Goal: Transaction & Acquisition: Purchase product/service

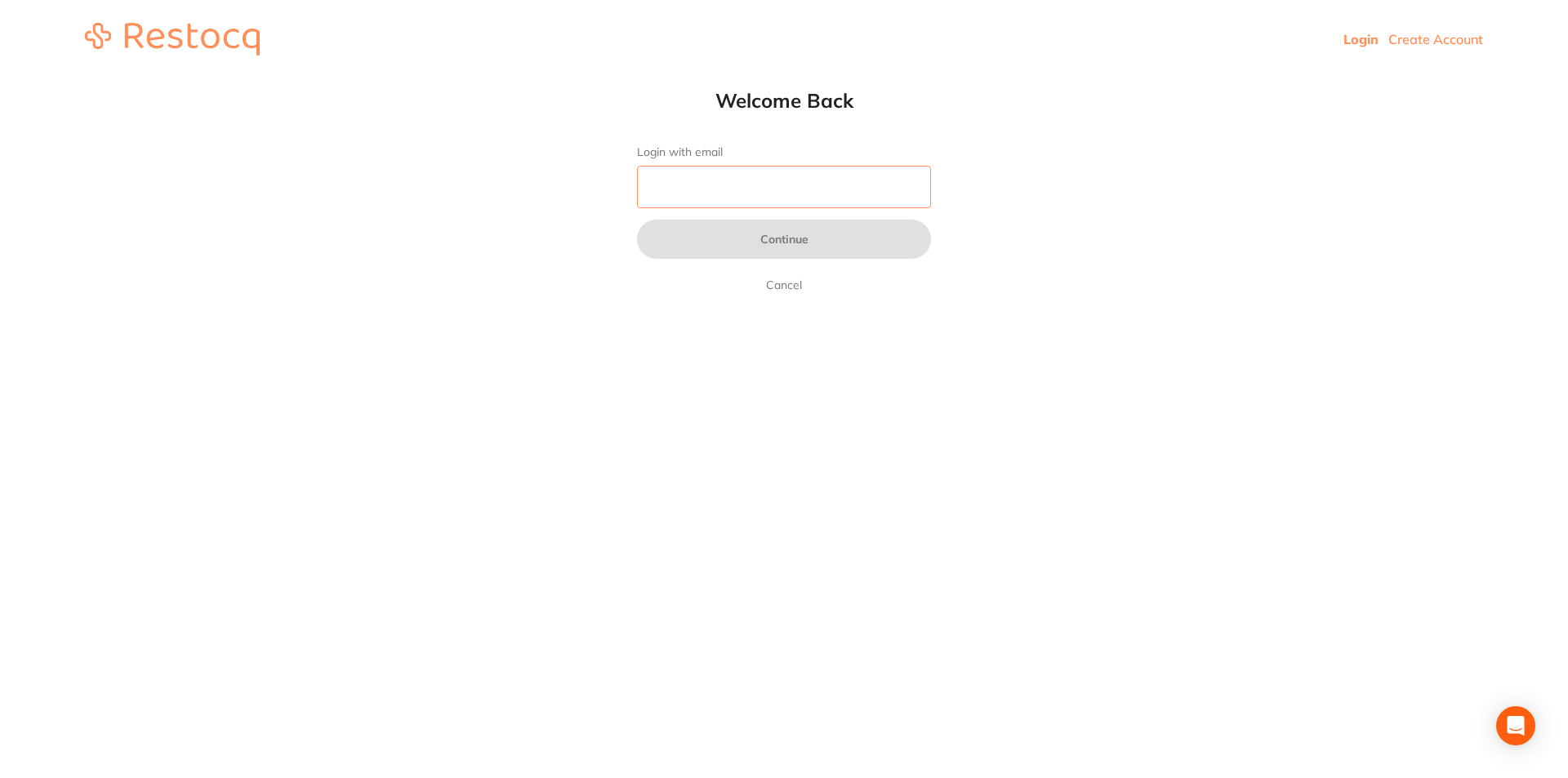
click at [756, 192] on input "Login with email" at bounding box center [784, 186] width 294 height 43
type input "[EMAIL_ADDRESS][DOMAIN_NAME]"
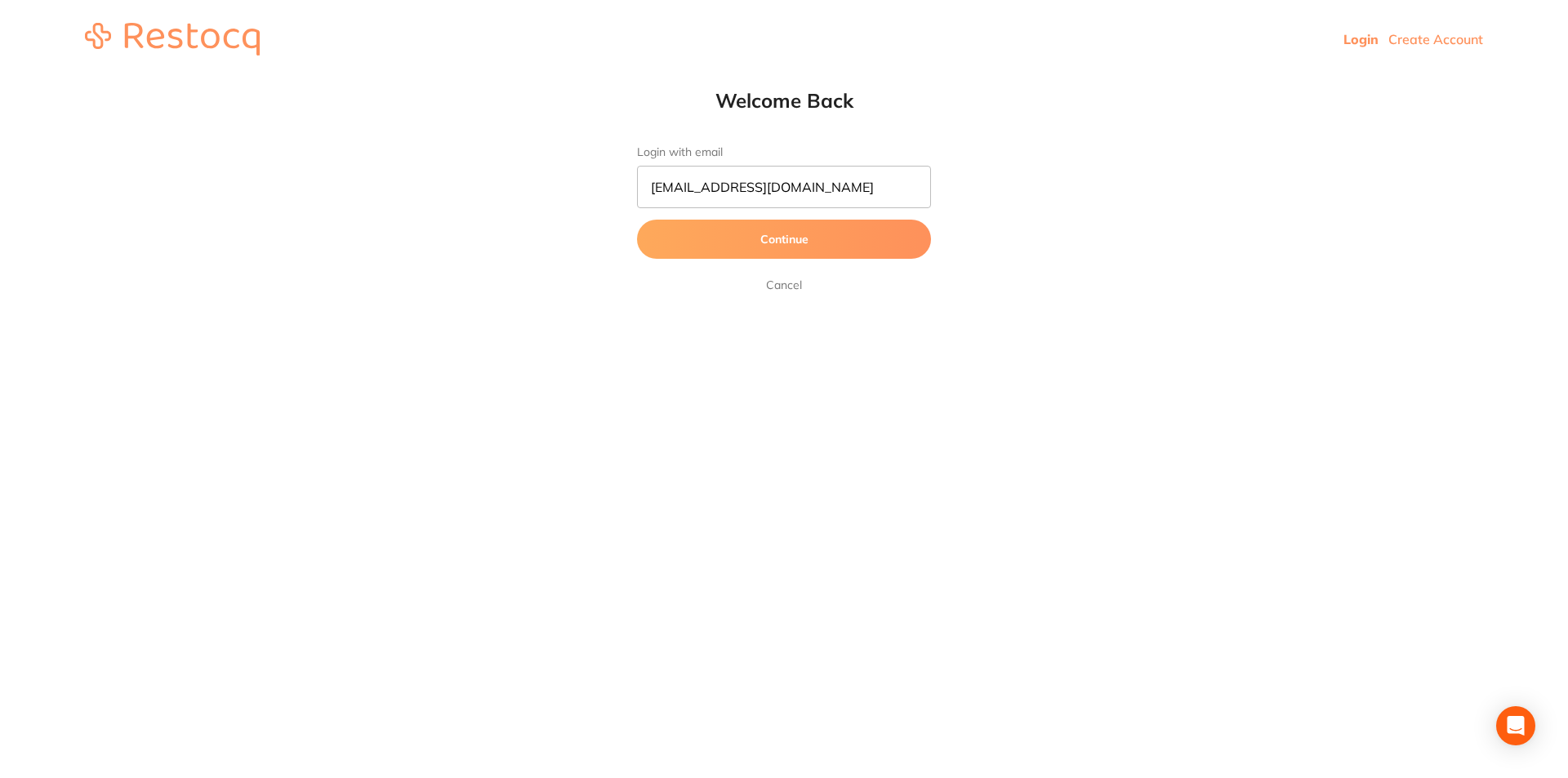
click at [773, 251] on button "Continue" at bounding box center [784, 238] width 294 height 39
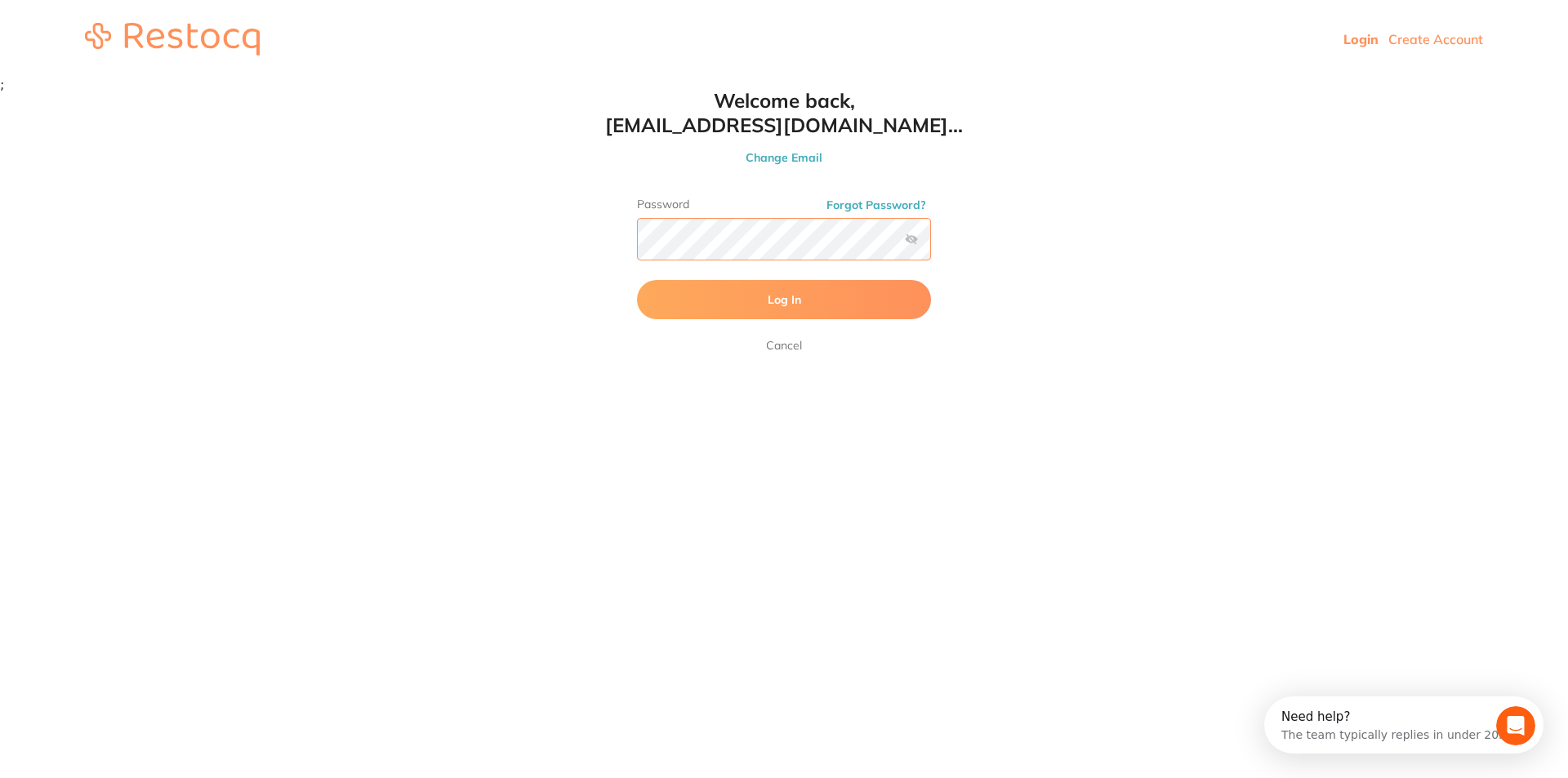
click at [637, 280] on button "Log In" at bounding box center [784, 299] width 294 height 39
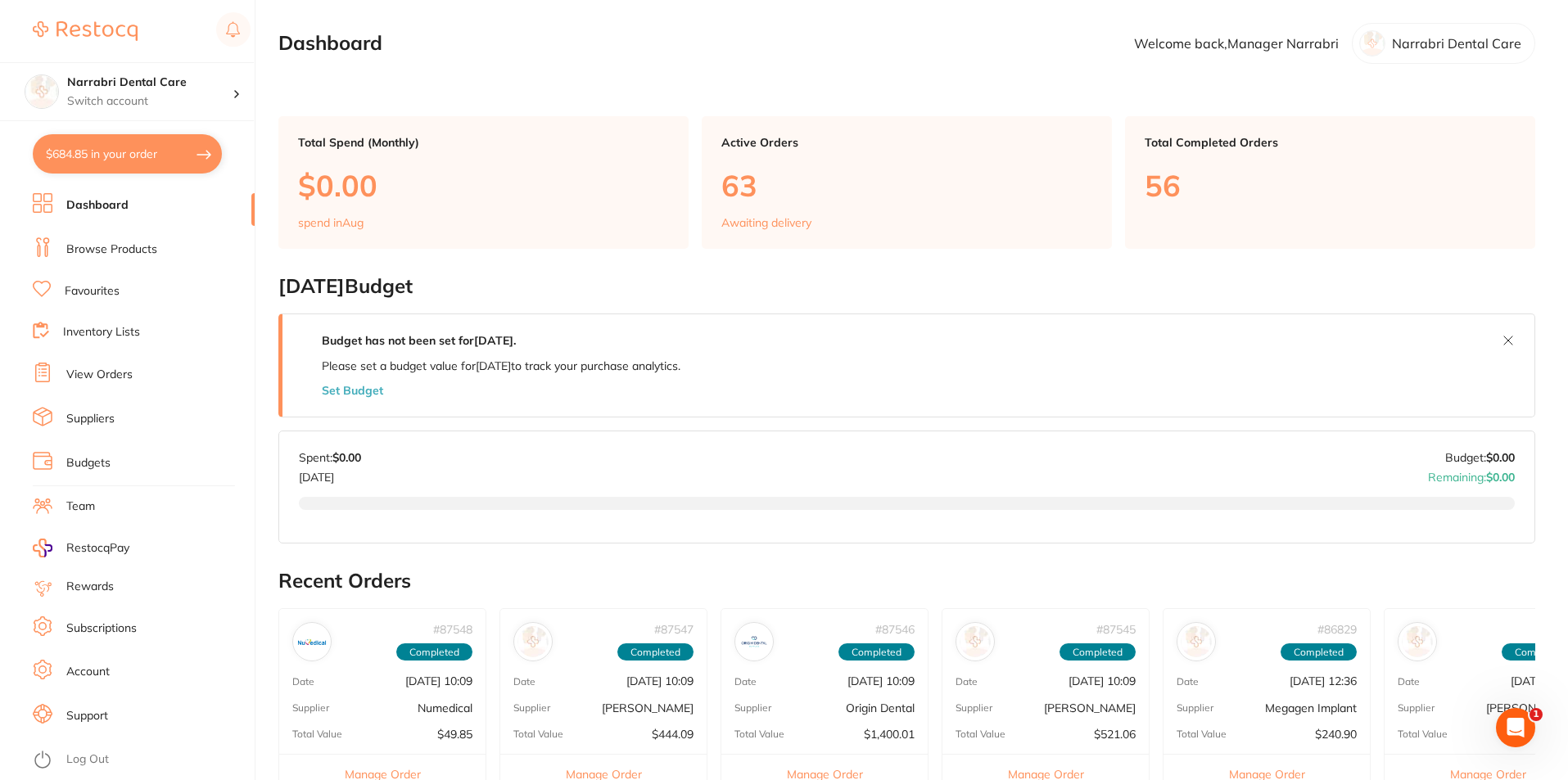
click at [148, 153] on button "$684.85 in your order" at bounding box center [127, 154] width 189 height 39
checkbox input "true"
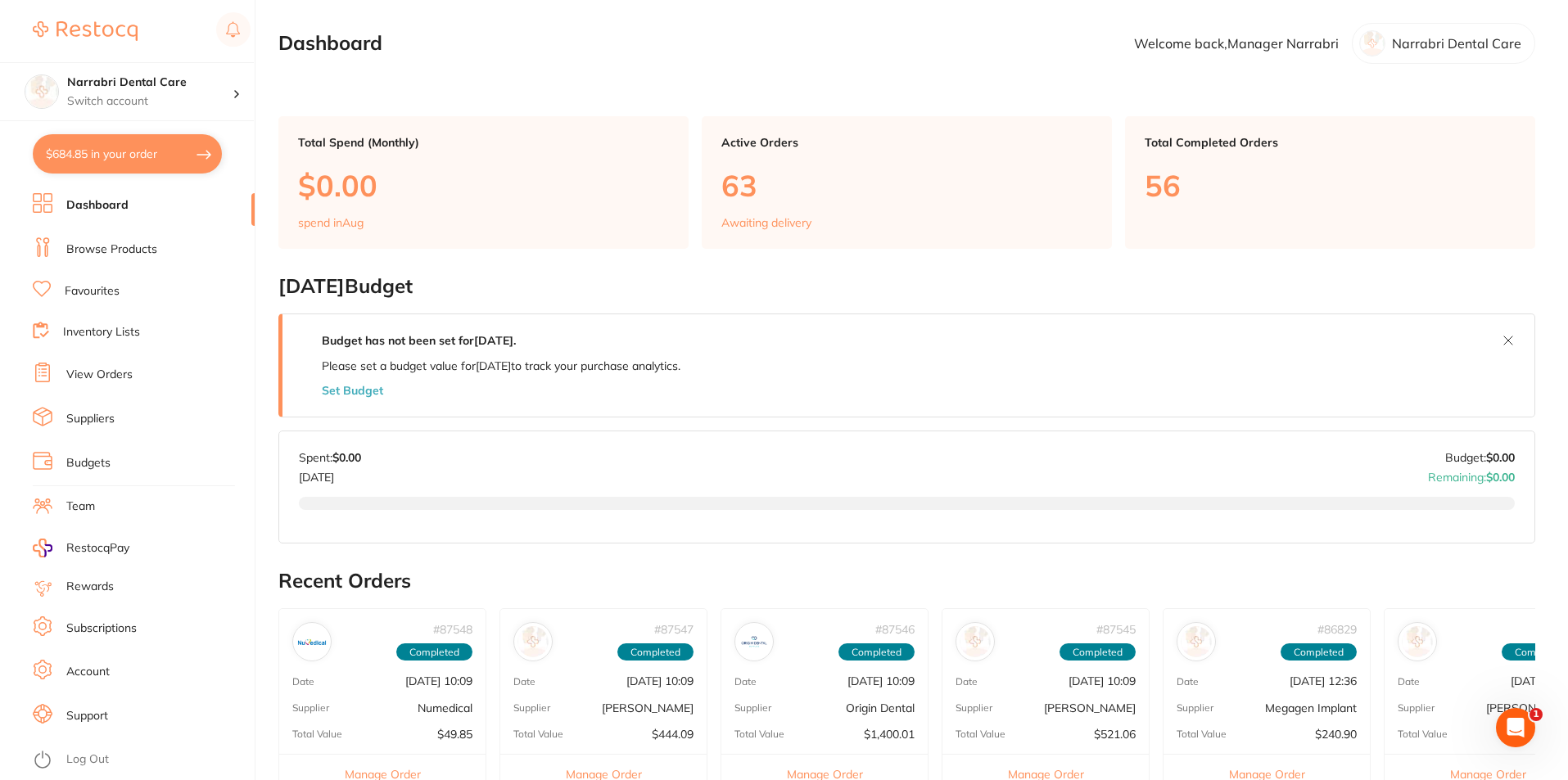
checkbox input "true"
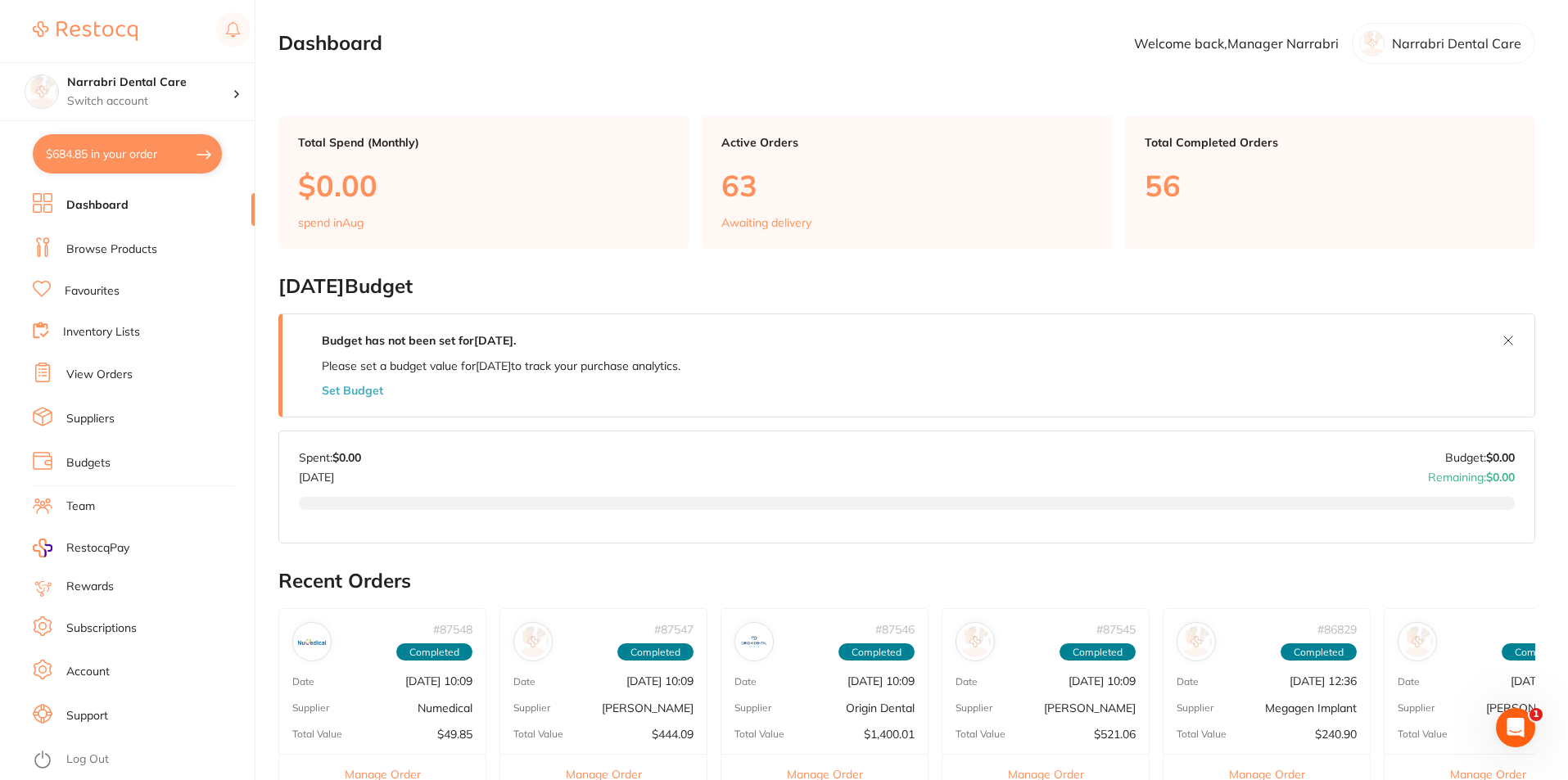
checkbox input "true"
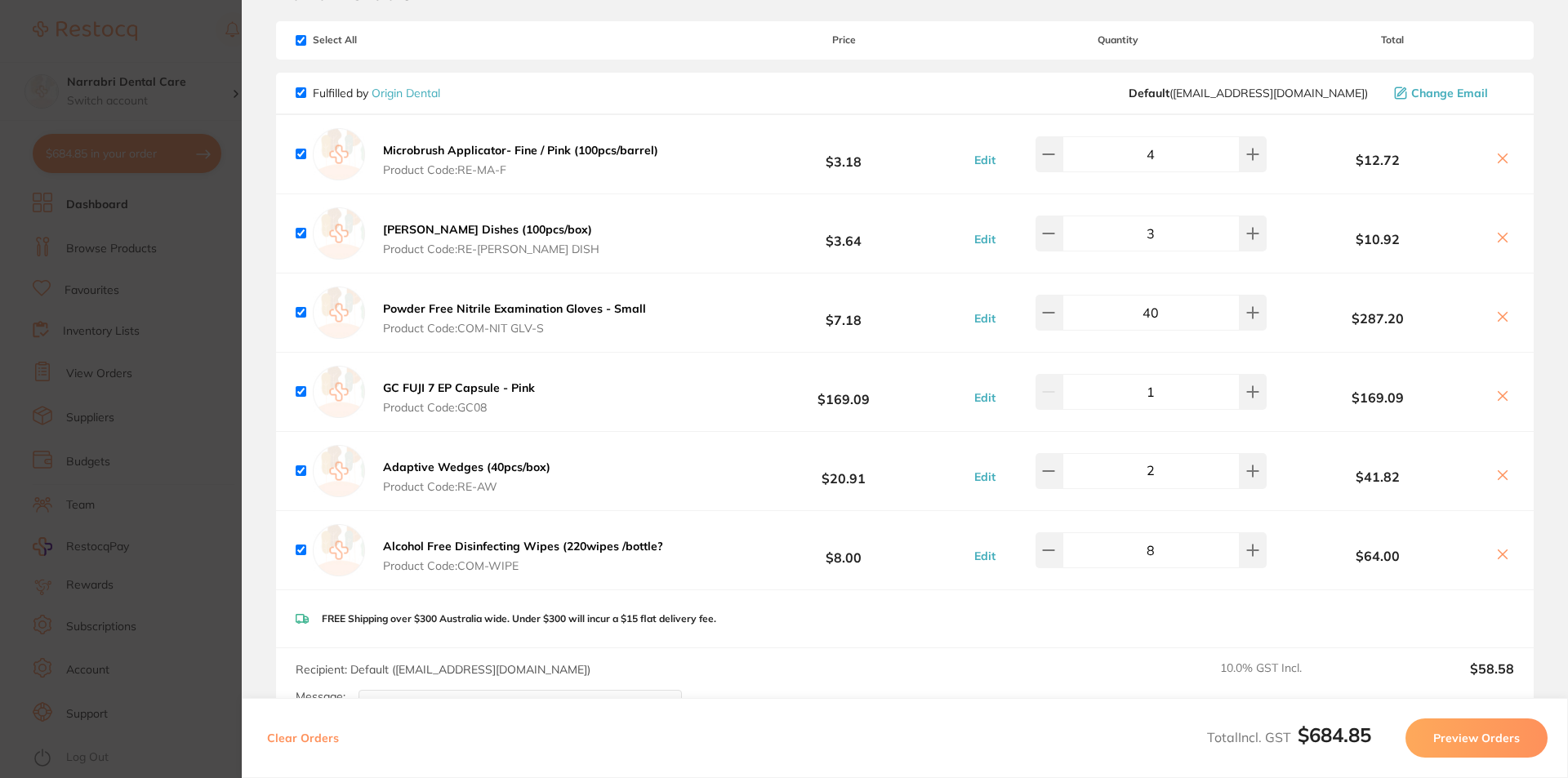
scroll to position [164, 0]
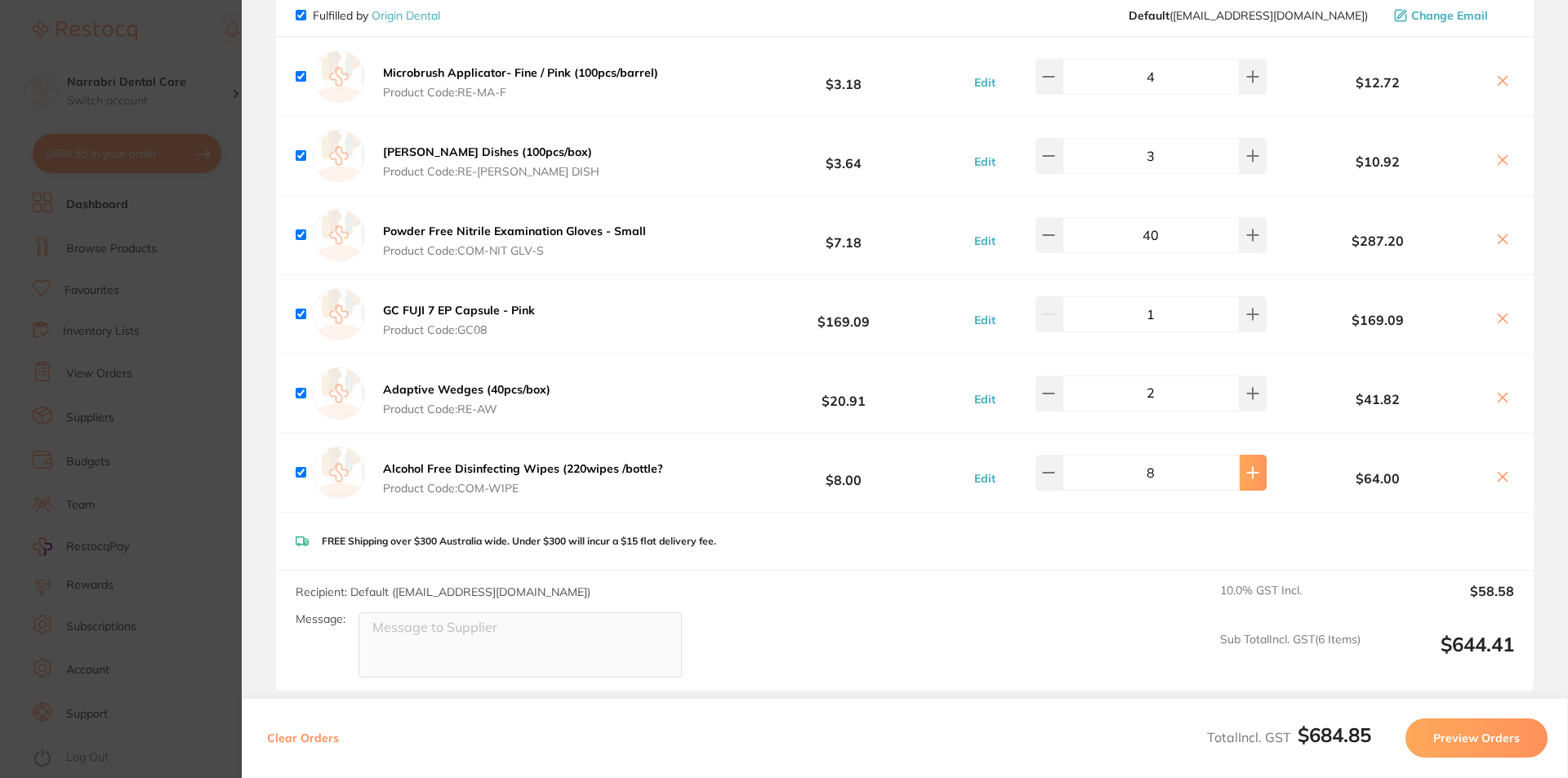
click at [1246, 84] on icon at bounding box center [1252, 77] width 13 height 13
type input "10"
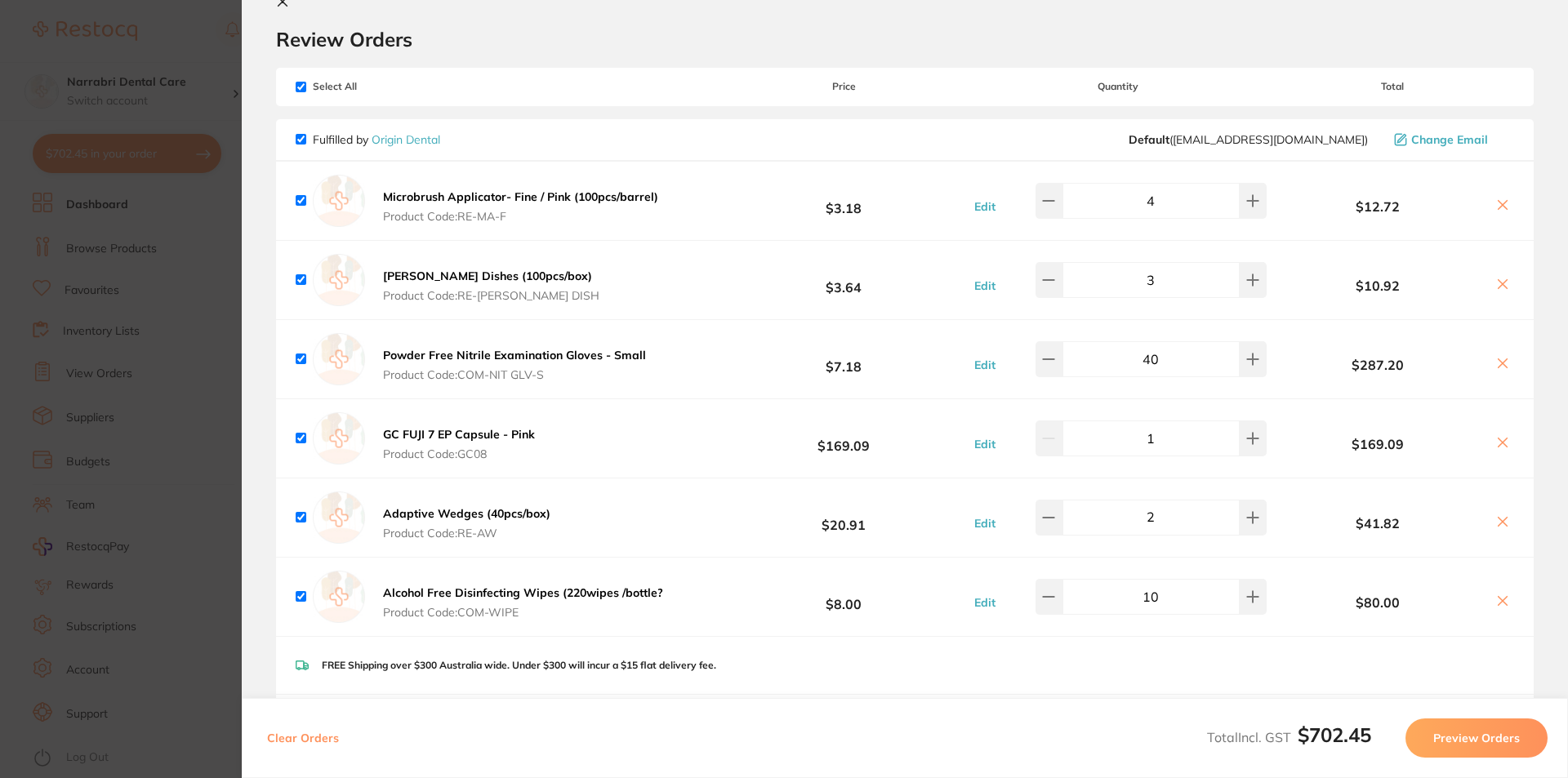
scroll to position [0, 0]
